Goal: Information Seeking & Learning: Find contact information

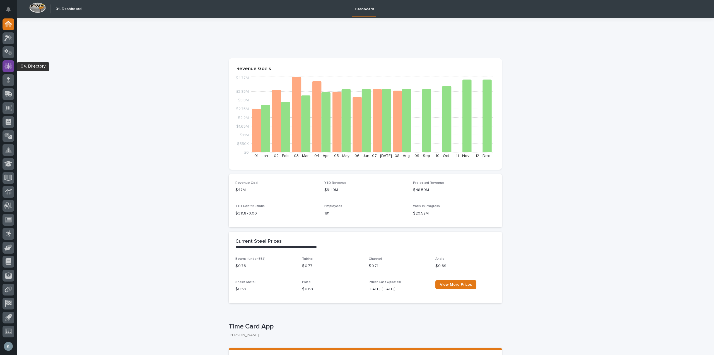
click at [9, 63] on icon at bounding box center [8, 66] width 3 height 6
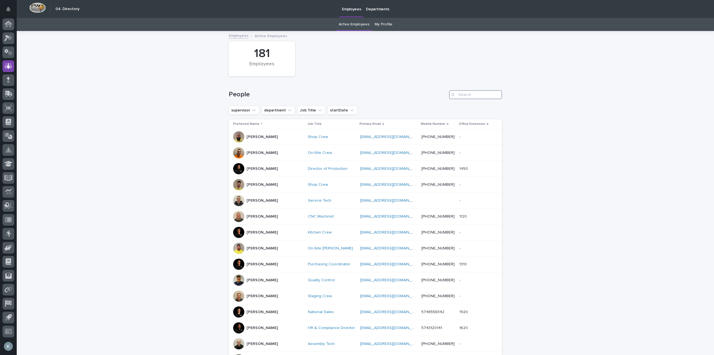
click at [464, 92] on input "Search" at bounding box center [475, 94] width 53 height 9
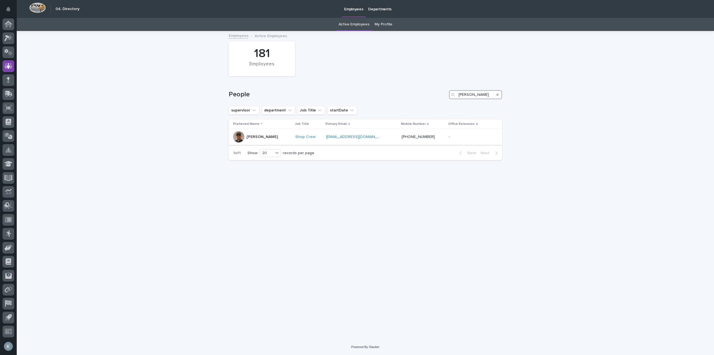
type input "[PERSON_NAME]"
click at [251, 134] on p "[PERSON_NAME]" at bounding box center [262, 136] width 31 height 5
click at [474, 94] on input "[PERSON_NAME]" at bounding box center [475, 94] width 53 height 9
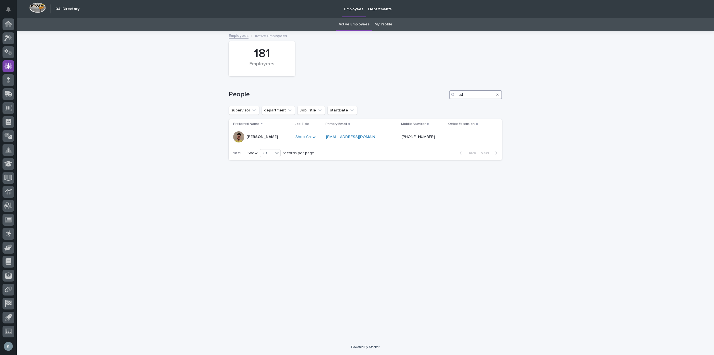
type input "a"
type input "j"
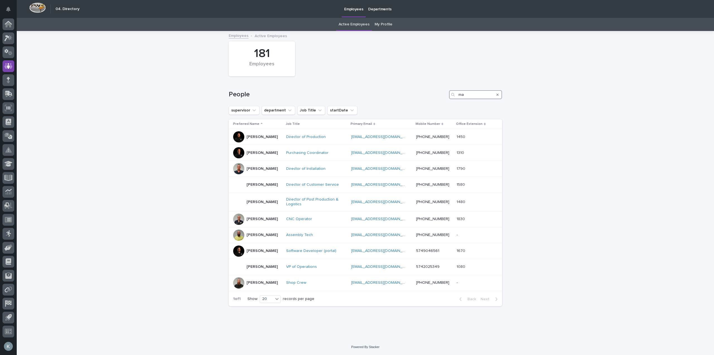
type input "m"
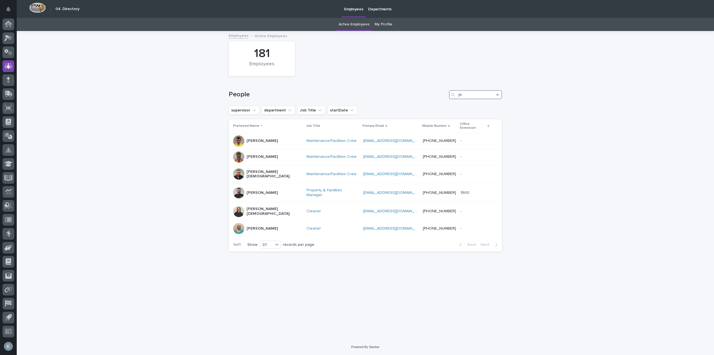
type input "j"
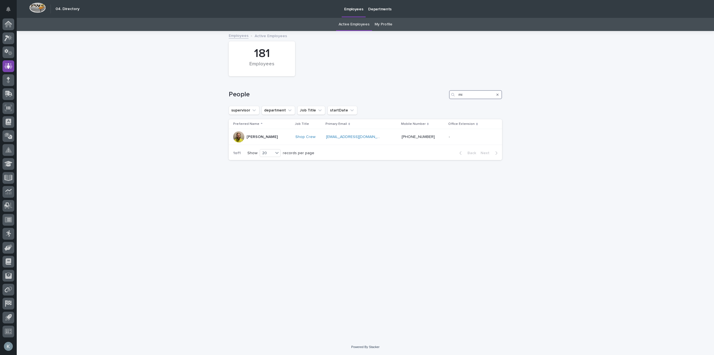
type input "m"
click at [482, 93] on input "[PERSON_NAME]" at bounding box center [475, 94] width 53 height 9
click at [482, 94] on input "[PERSON_NAME]" at bounding box center [475, 94] width 53 height 9
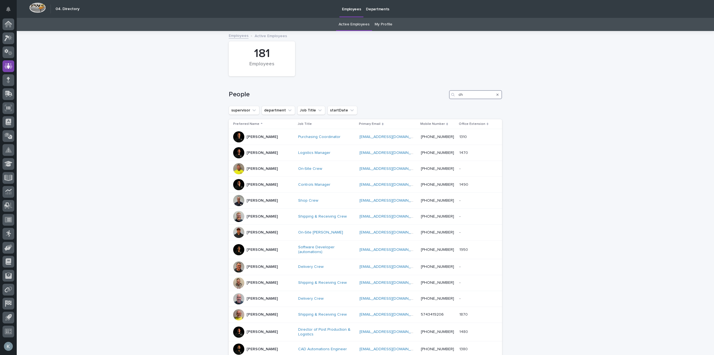
type input "c"
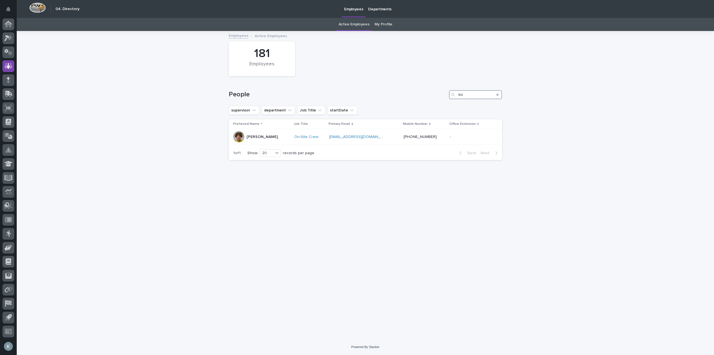
type input "k"
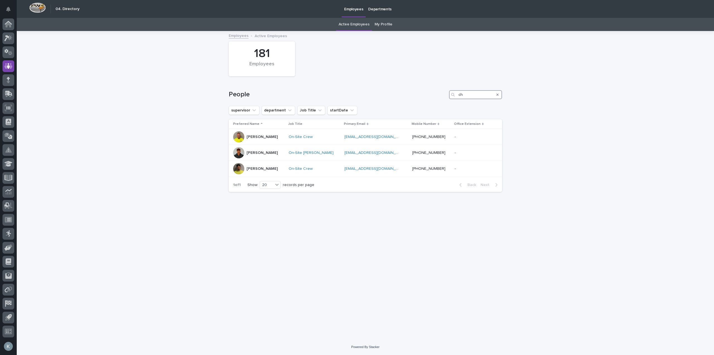
type input "c"
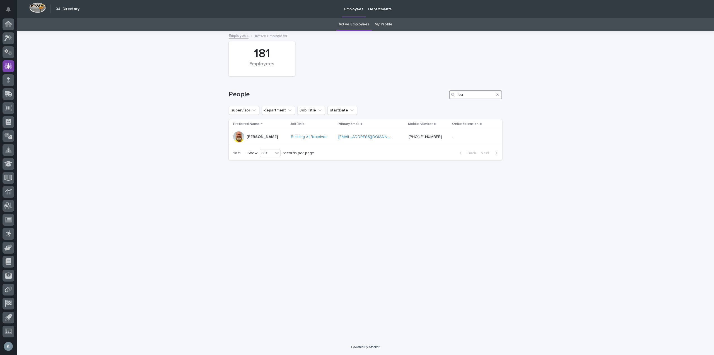
type input "b"
type input "[PERSON_NAME]"
click at [252, 133] on div "[PERSON_NAME]" at bounding box center [262, 136] width 31 height 6
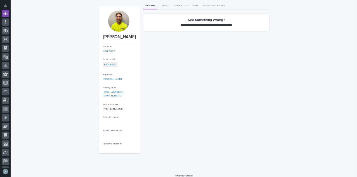
scroll to position [30, 0]
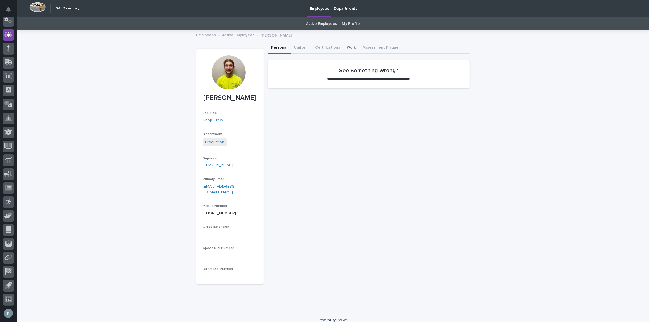
click at [352, 46] on button "Work" at bounding box center [352, 48] width 16 height 12
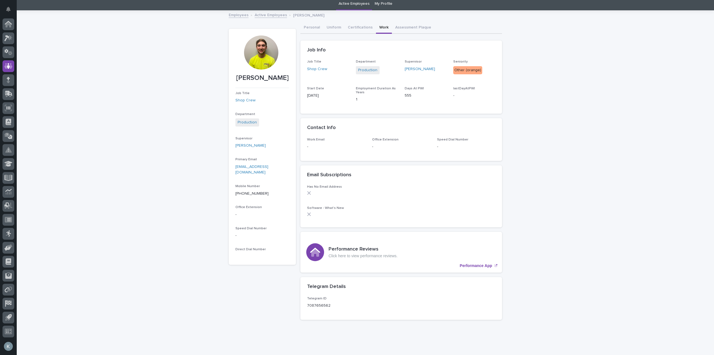
click at [642, 126] on div "Loading... Saving… Loading... Saving… [PERSON_NAME] [PERSON_NAME] Job Title Sho…" at bounding box center [365, 181] width 697 height 341
click at [7, 63] on icon at bounding box center [8, 66] width 8 height 6
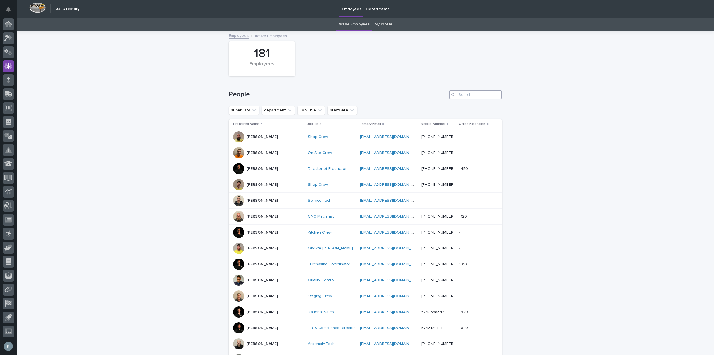
click at [470, 97] on input "Search" at bounding box center [475, 94] width 53 height 9
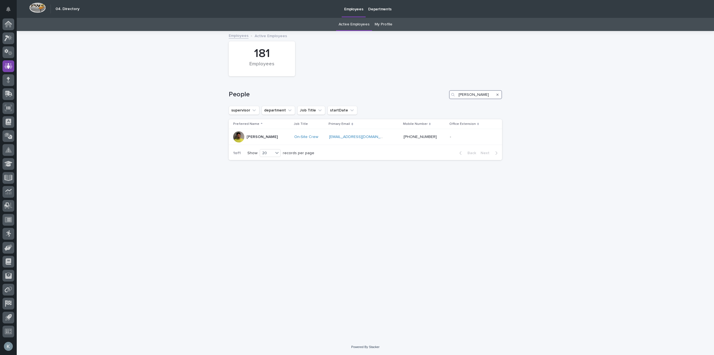
type input "[PERSON_NAME]"
click at [497, 94] on icon "Search" at bounding box center [498, 94] width 2 height 3
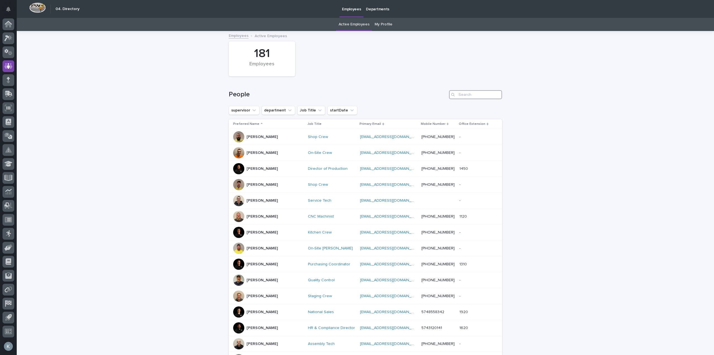
click at [472, 93] on input "Search" at bounding box center [475, 94] width 53 height 9
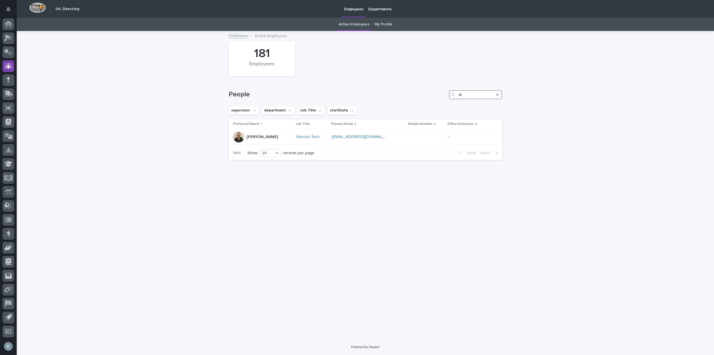
type input "a"
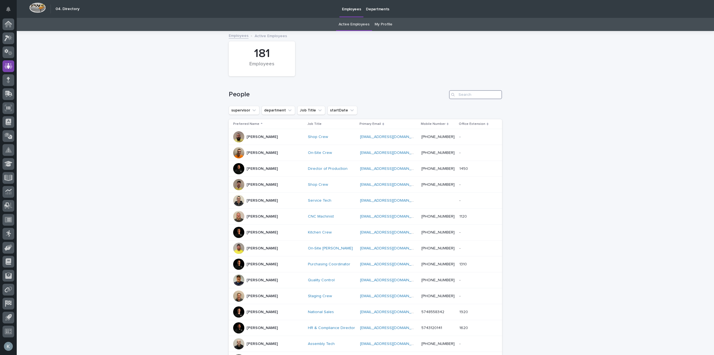
click at [460, 94] on input "Search" at bounding box center [475, 94] width 53 height 9
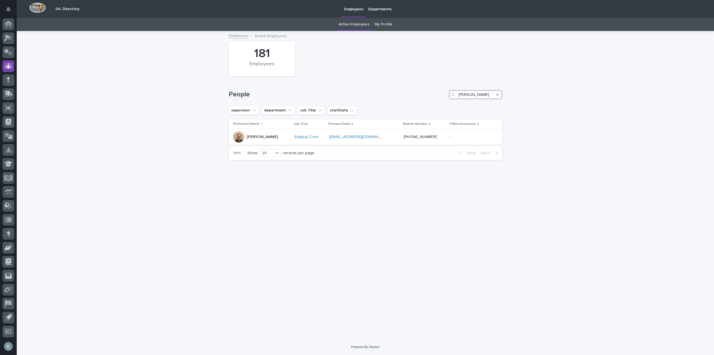
type input "[PERSON_NAME]"
click at [269, 134] on p "[PERSON_NAME]" at bounding box center [262, 136] width 31 height 5
click at [485, 94] on input "[PERSON_NAME]" at bounding box center [475, 94] width 53 height 9
click at [467, 97] on input "[PERSON_NAME]" at bounding box center [475, 94] width 53 height 9
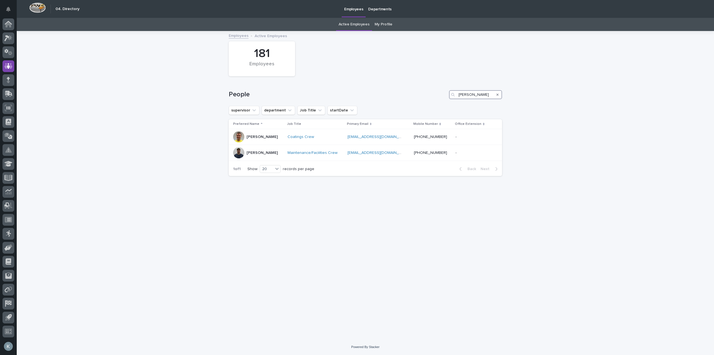
click at [467, 97] on input "[PERSON_NAME]" at bounding box center [475, 94] width 53 height 9
type input "j"
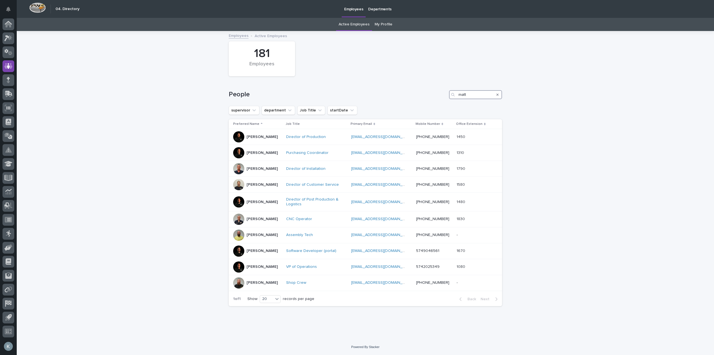
click at [469, 95] on input "matt" at bounding box center [475, 94] width 53 height 9
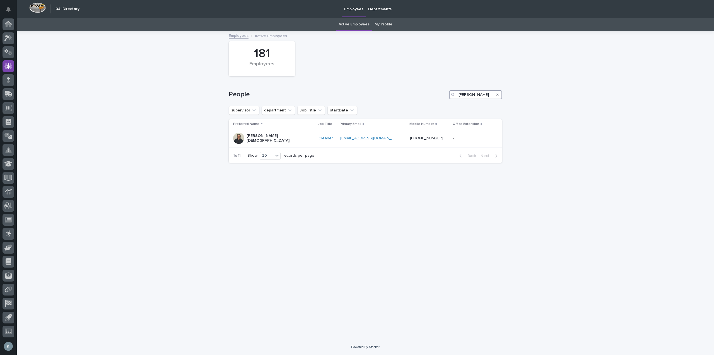
click at [478, 94] on input "[PERSON_NAME]" at bounding box center [475, 94] width 53 height 9
click at [482, 93] on input "max st" at bounding box center [475, 94] width 53 height 9
click at [483, 93] on input "max st" at bounding box center [475, 94] width 53 height 9
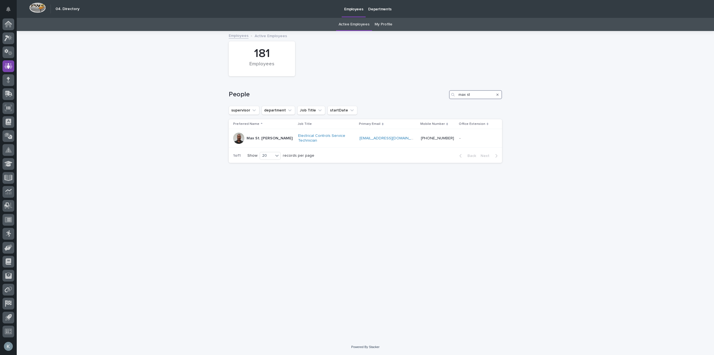
click at [483, 93] on input "max st" at bounding box center [475, 94] width 53 height 9
click at [477, 97] on input "[PERSON_NAME]" at bounding box center [475, 94] width 53 height 9
type input "E"
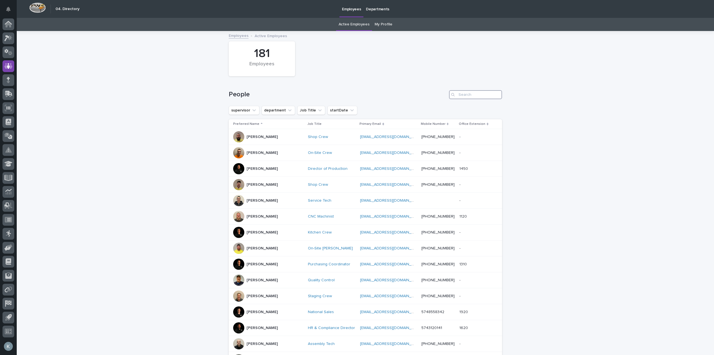
click at [465, 93] on input "Search" at bounding box center [475, 94] width 53 height 9
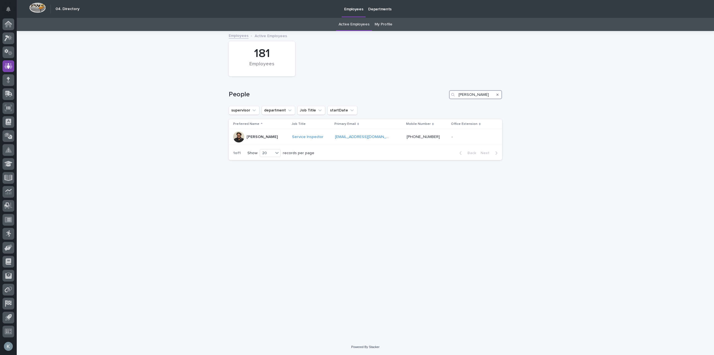
click at [484, 94] on input "[PERSON_NAME]" at bounding box center [475, 94] width 53 height 9
type input "[PERSON_NAME]"
click at [241, 135] on div at bounding box center [238, 136] width 11 height 11
click at [467, 95] on input "[PERSON_NAME]" at bounding box center [475, 94] width 53 height 9
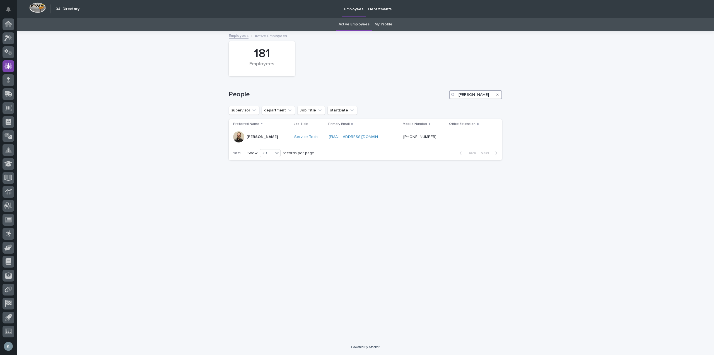
click at [467, 95] on input "[PERSON_NAME]" at bounding box center [475, 94] width 53 height 9
type input "[PERSON_NAME] per"
click at [264, 137] on p "[PERSON_NAME]" at bounding box center [262, 136] width 31 height 5
click at [497, 94] on icon "Search" at bounding box center [498, 94] width 2 height 2
